Goal: Information Seeking & Learning: Find specific fact

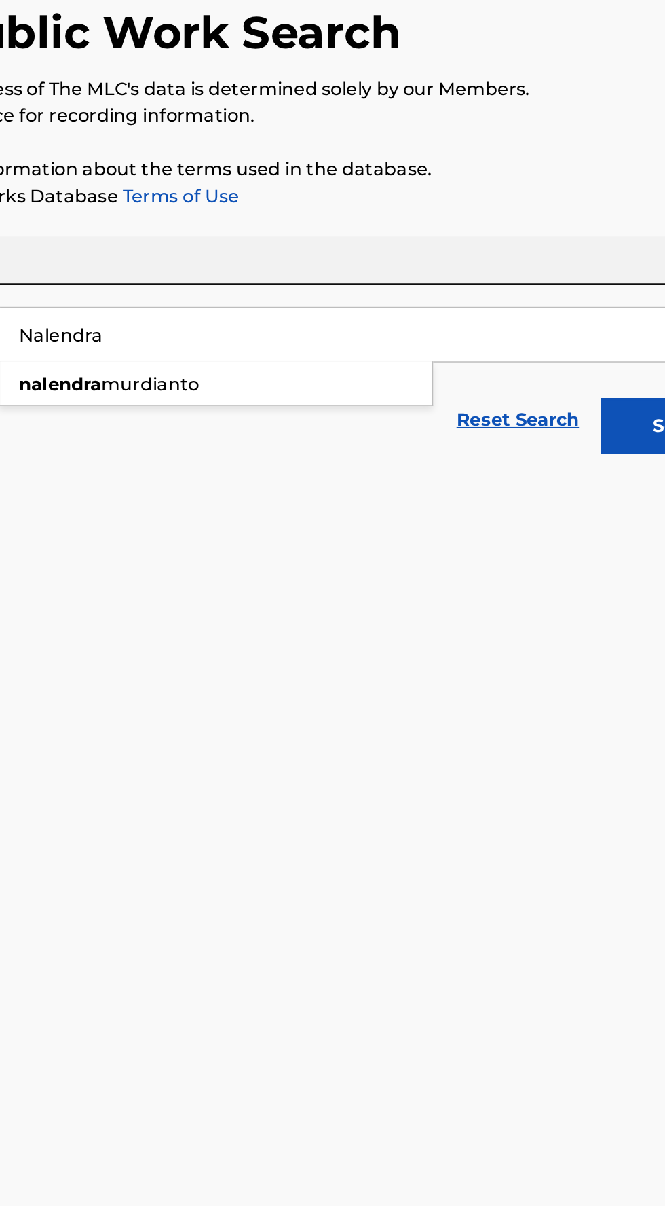
type input "Nalendra"
click at [236, 349] on div "[PERSON_NAME]" at bounding box center [312, 343] width 263 height 24
click at [567, 372] on button "Search" at bounding box center [598, 368] width 102 height 34
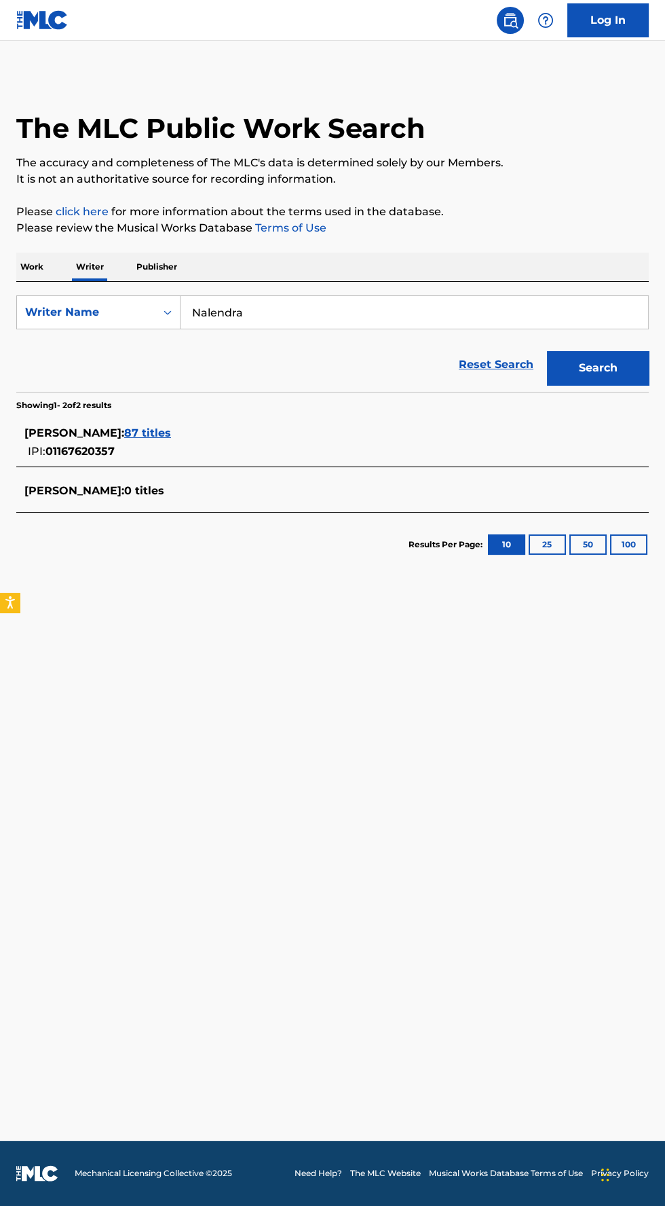
click at [171, 429] on span "87 titles" at bounding box center [147, 432] width 47 height 13
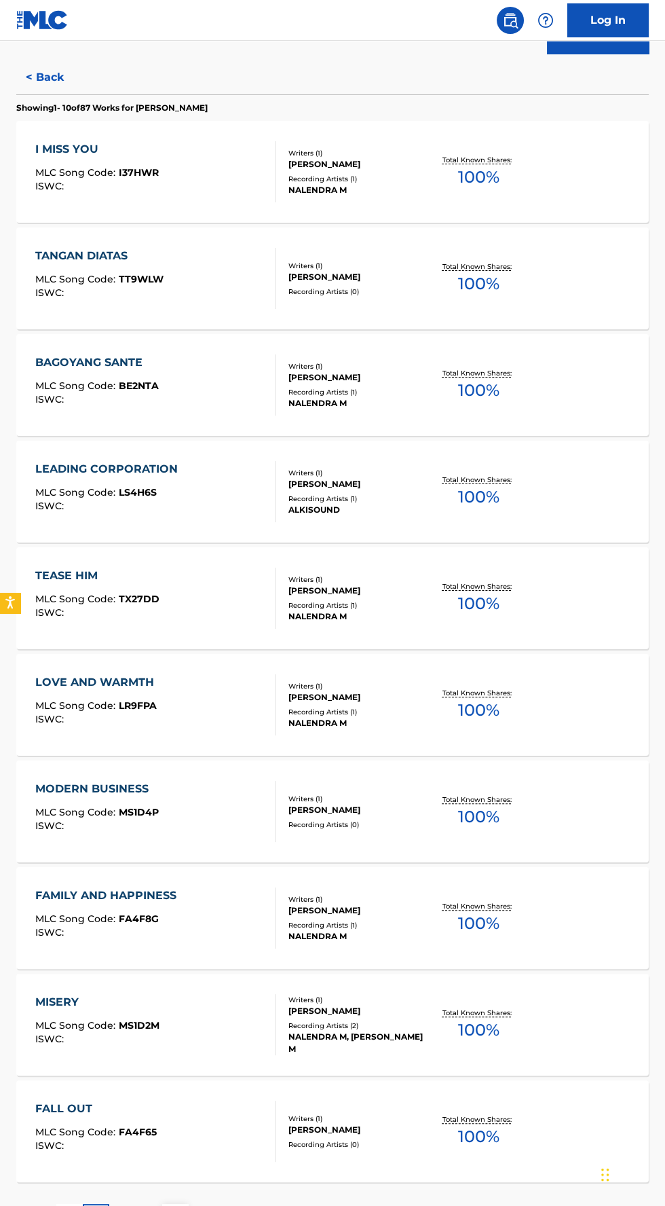
scroll to position [351, 0]
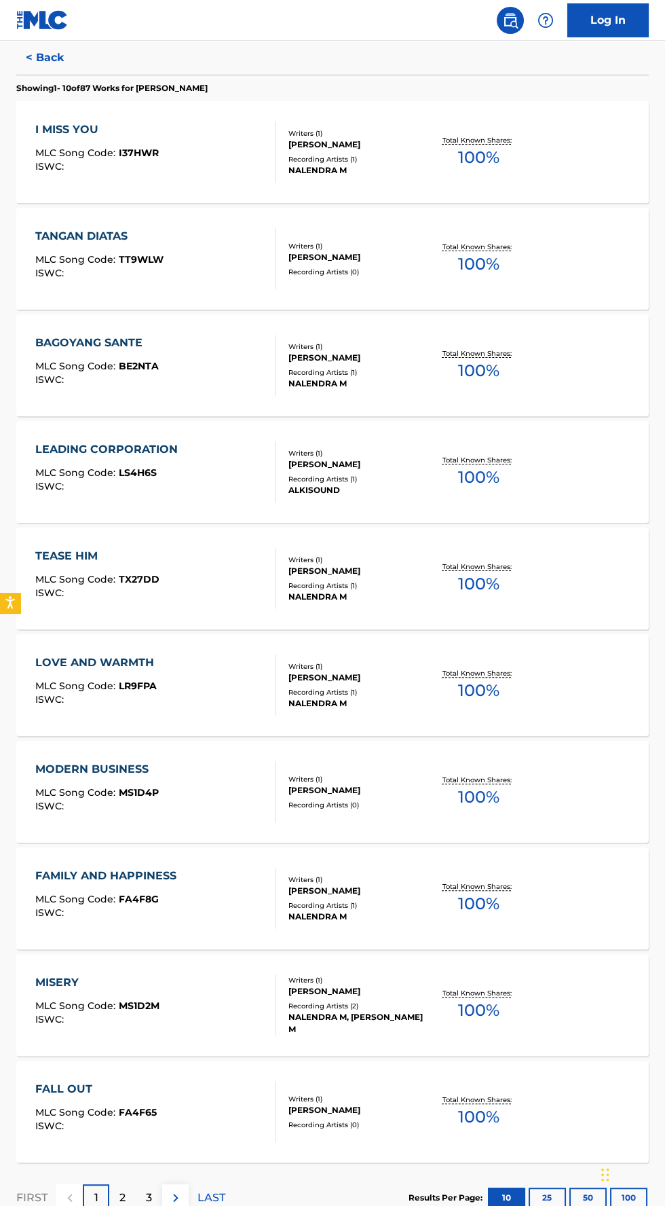
click at [122, 1196] on p "2" at bounding box center [122, 1197] width 6 height 16
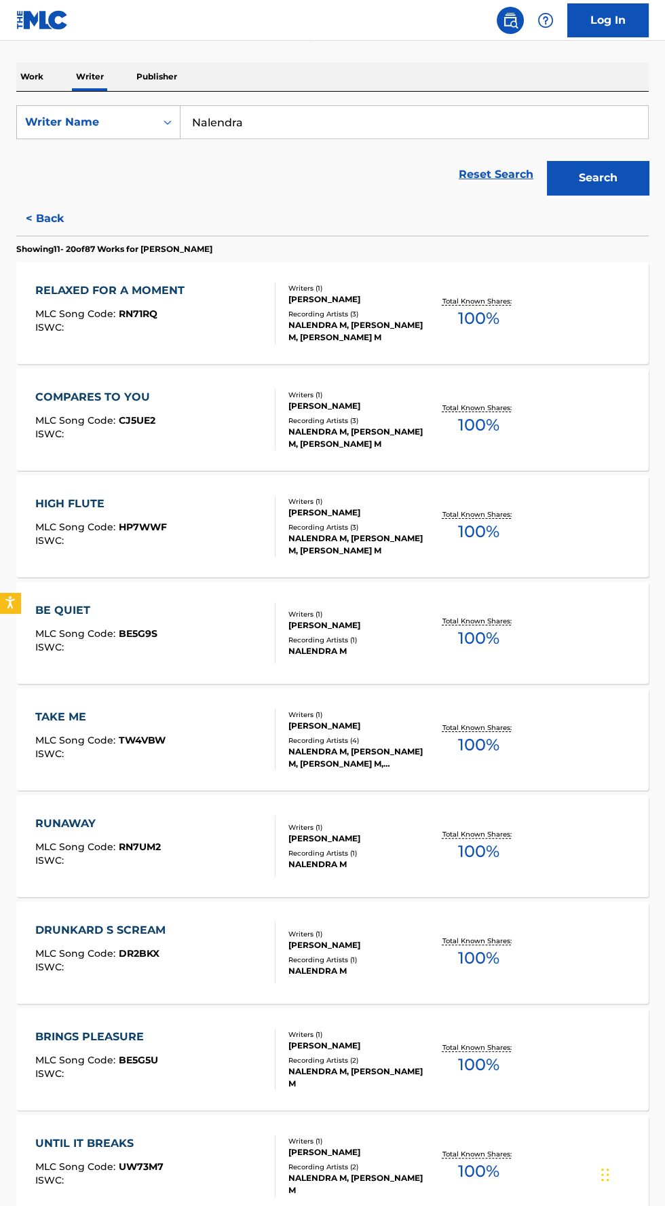
scroll to position [0, 0]
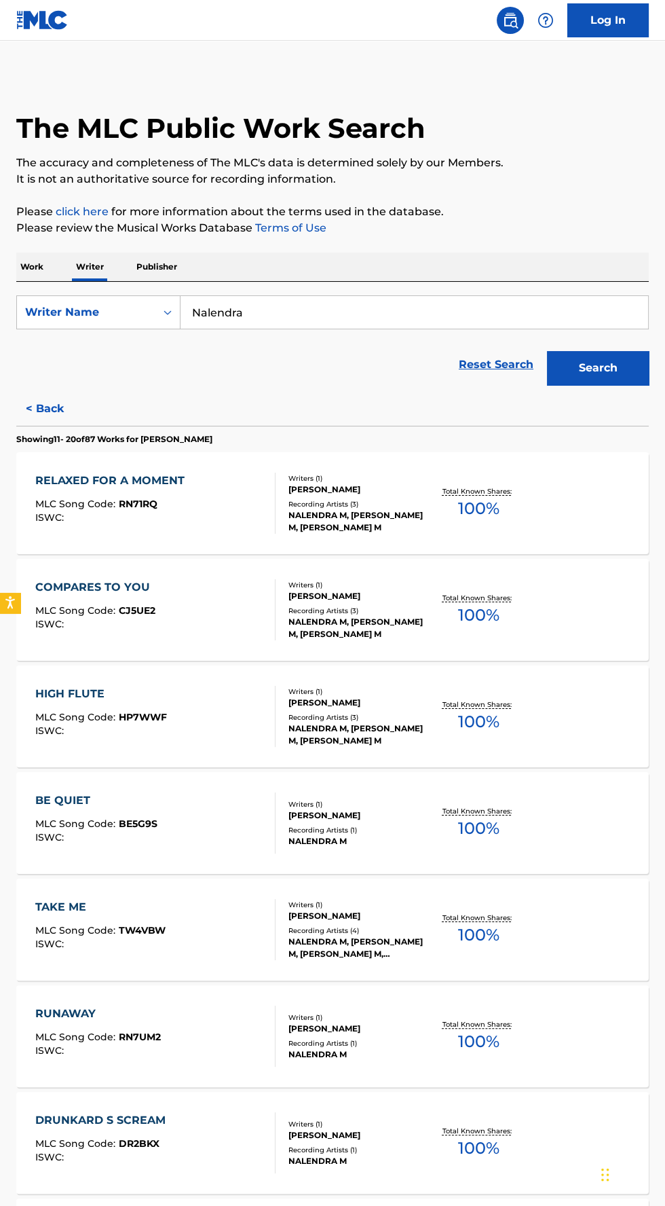
click at [285, 516] on div "Writers ( 1 ) [PERSON_NAME] Recording Artists ( 3 ) [PERSON_NAME] M, [PERSON_NA…" at bounding box center [351, 503] width 150 height 60
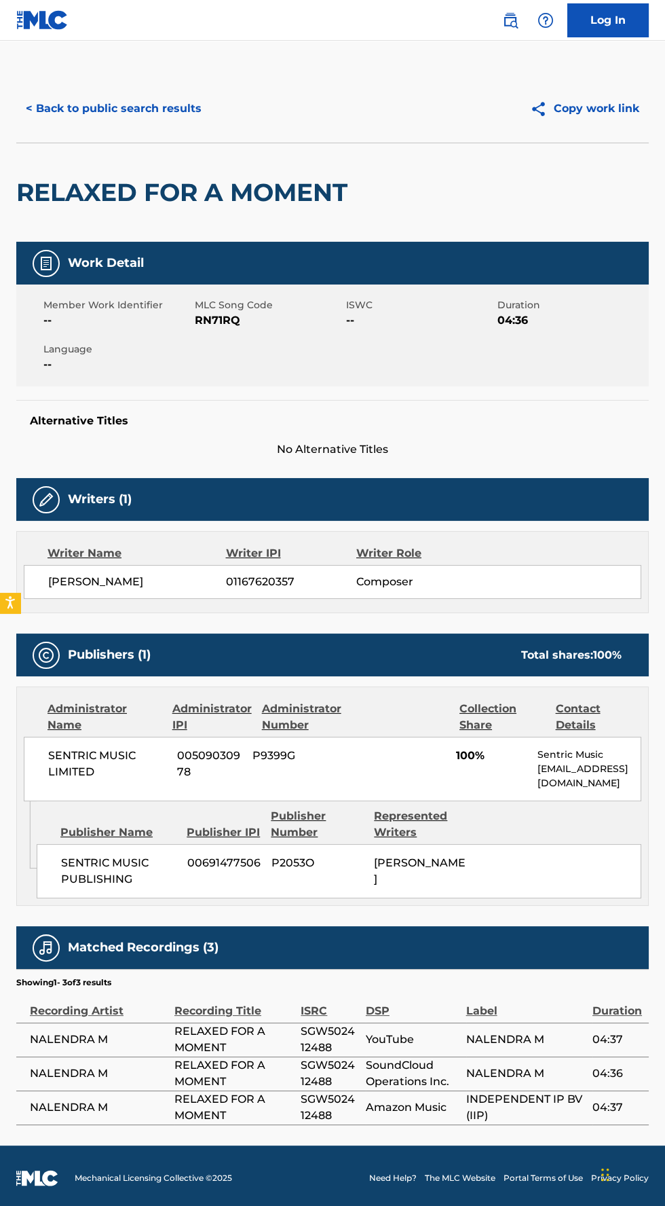
click at [68, 110] on button "< Back to public search results" at bounding box center [113, 109] width 195 height 34
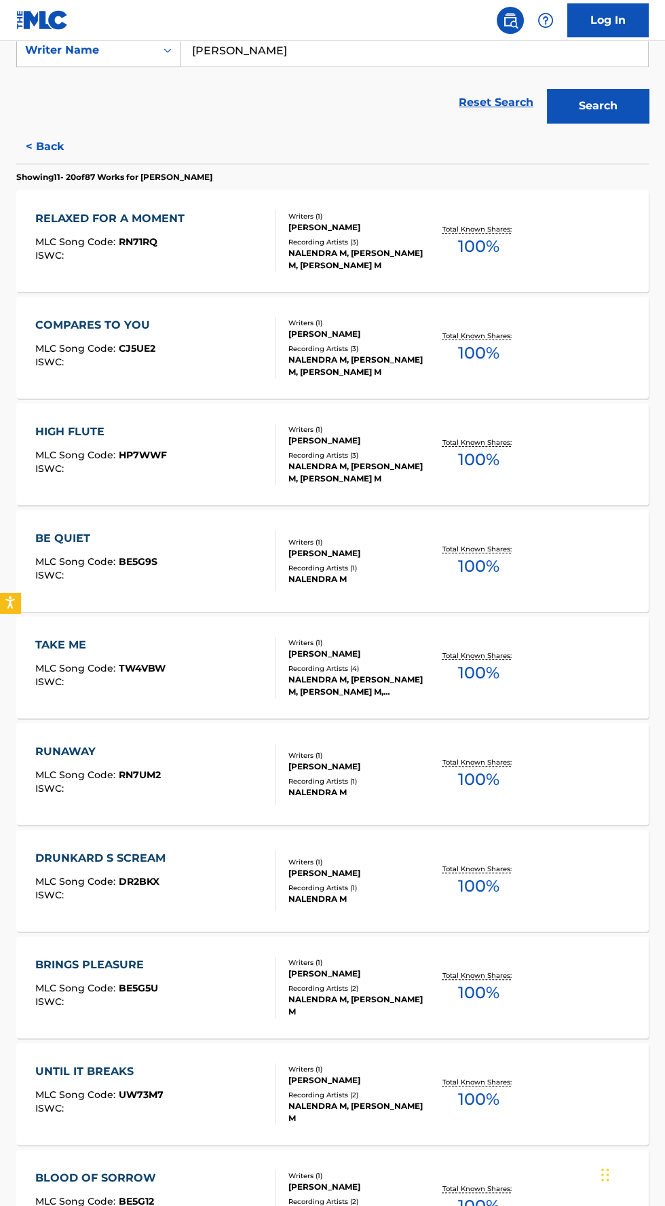
scroll to position [351, 0]
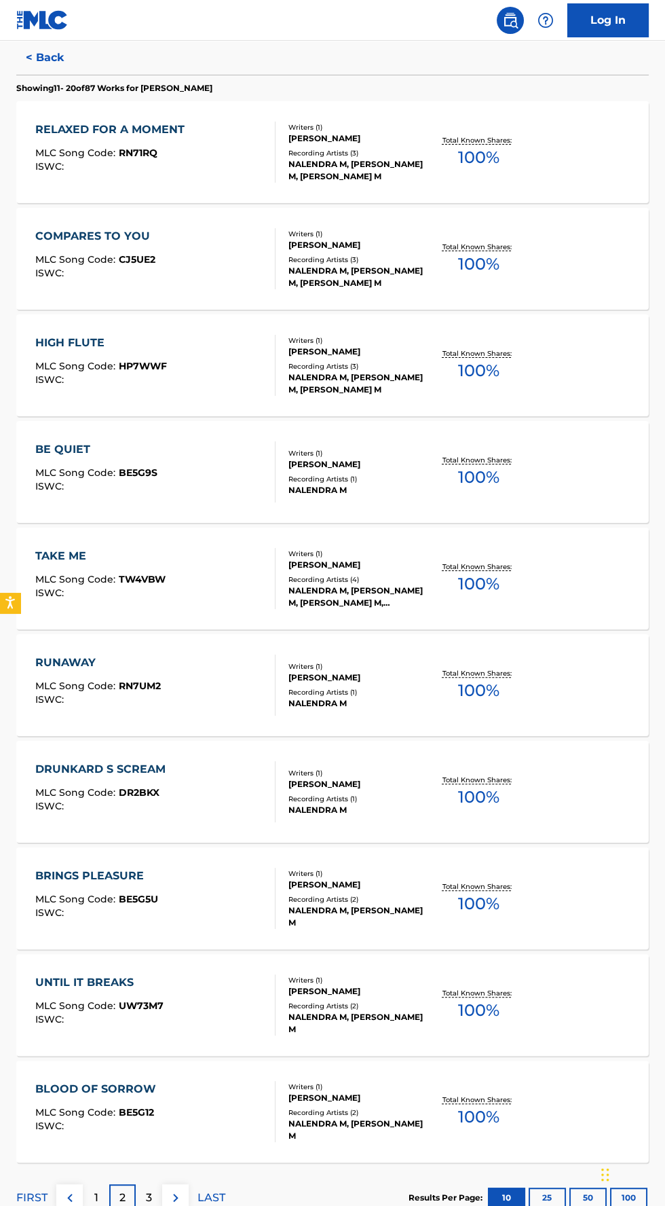
click at [276, 676] on div "Writers ( 1 ) [PERSON_NAME] Recording Artists ( 1 ) [PERSON_NAME]" at bounding box center [351, 685] width 150 height 48
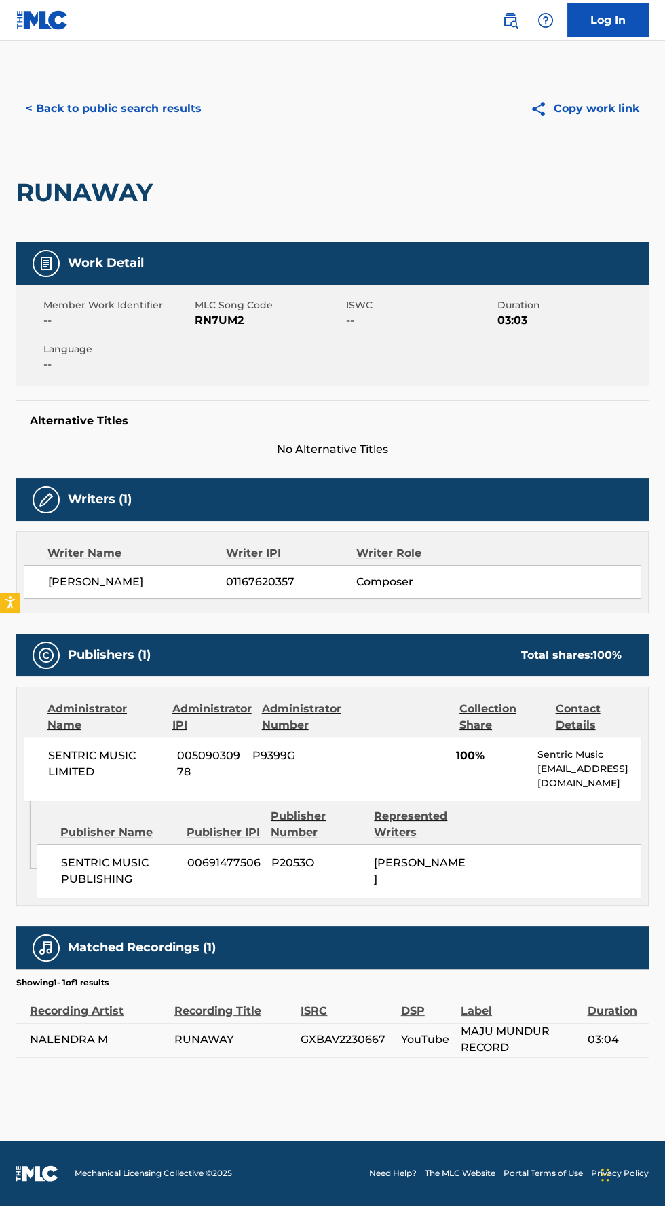
click at [71, 125] on button "< Back to public search results" at bounding box center [113, 109] width 195 height 34
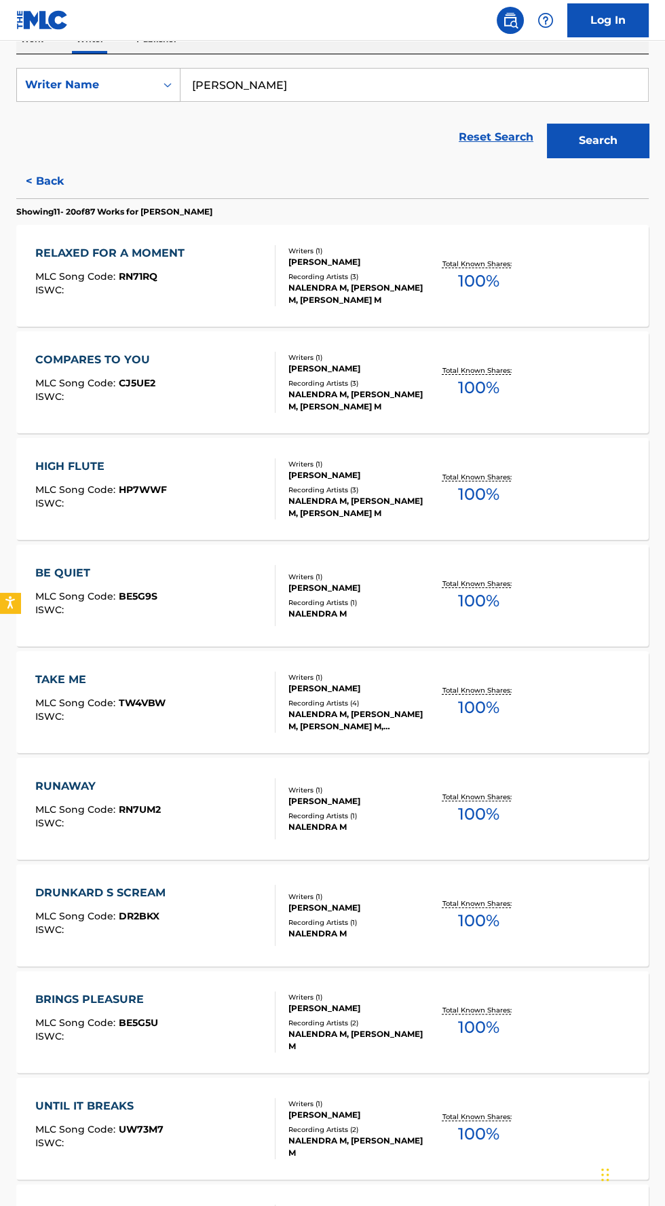
scroll to position [351, 0]
